Goal: Navigation & Orientation: Find specific page/section

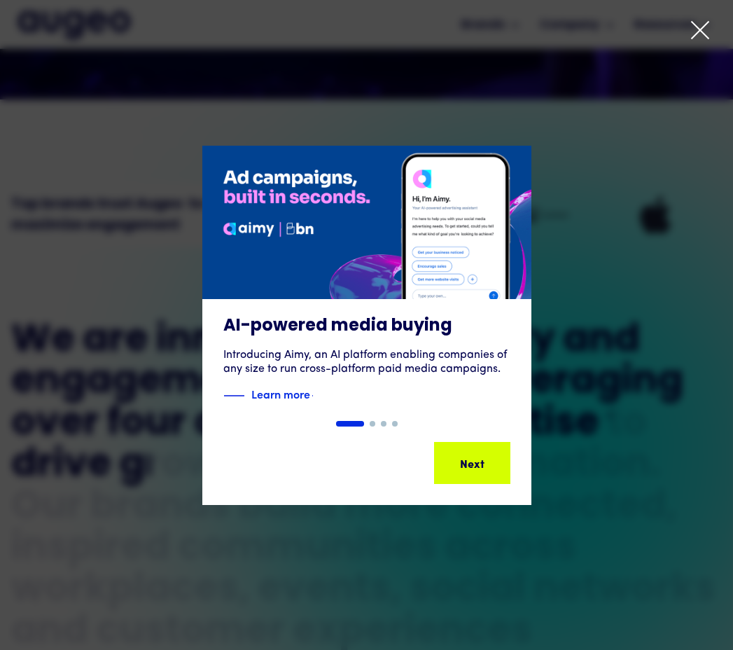
scroll to position [509, 0]
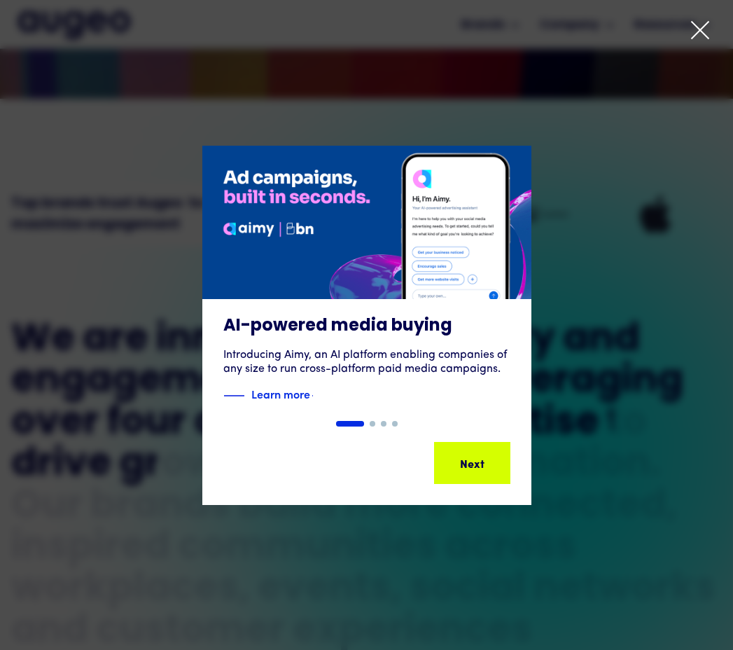
click at [699, 25] on icon at bounding box center [700, 30] width 21 height 21
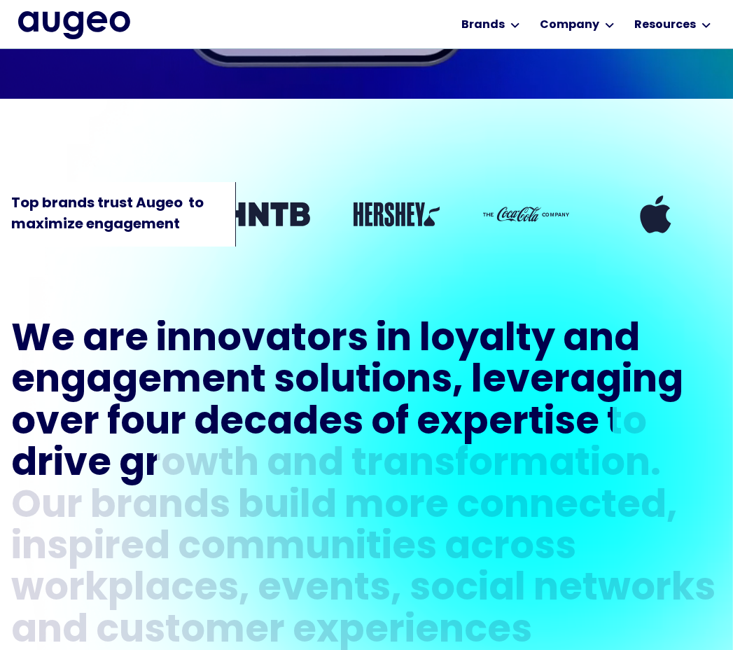
click at [488, 237] on div "Top brands trust Augeo  to maximize engagement" at bounding box center [366, 185] width 733 height 130
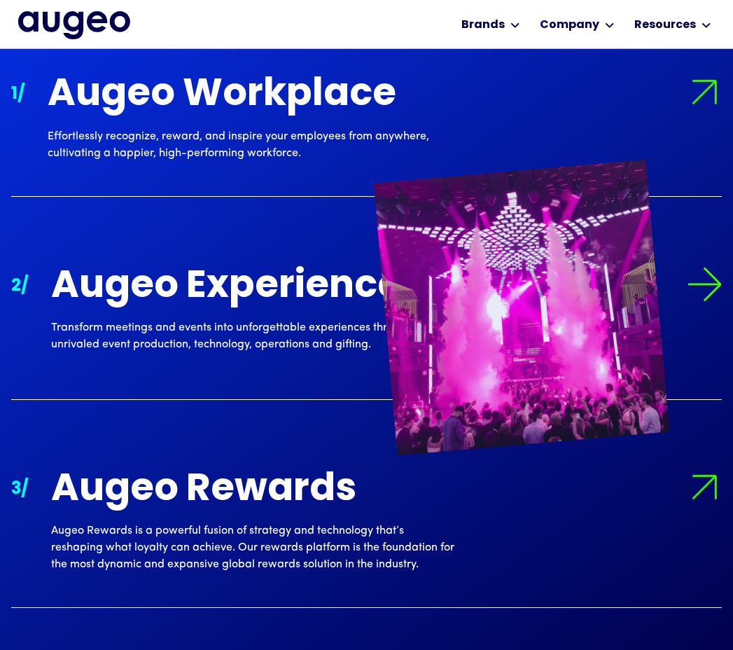
scroll to position [1487, 0]
click at [356, 268] on div "Augeo Experience" at bounding box center [252, 287] width 403 height 41
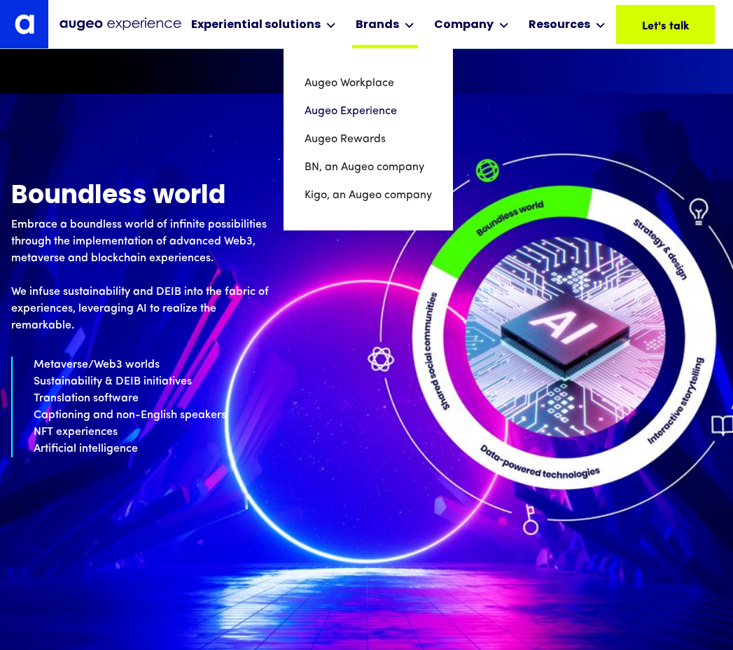
scroll to position [6006, 0]
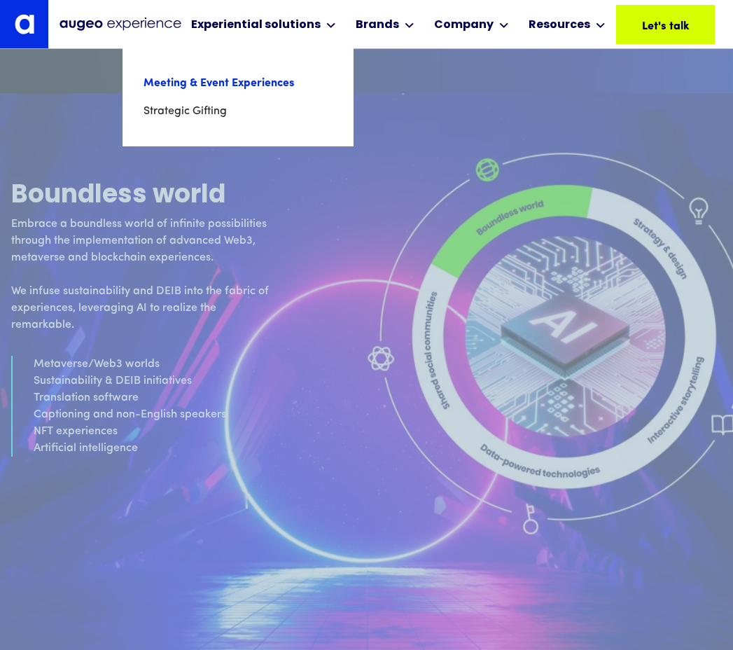
click at [249, 78] on link "Meeting & Event Experiences" at bounding box center [238, 83] width 189 height 28
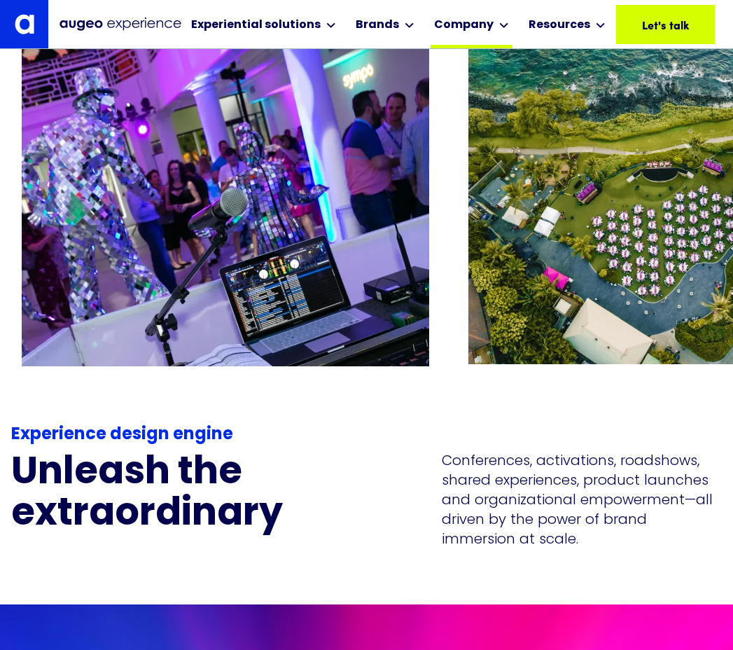
scroll to position [2897, 0]
